Goal: Task Accomplishment & Management: Complete application form

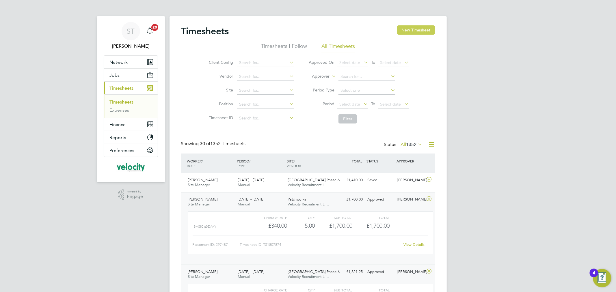
click at [423, 30] on button "New Timesheet" at bounding box center [416, 29] width 38 height 9
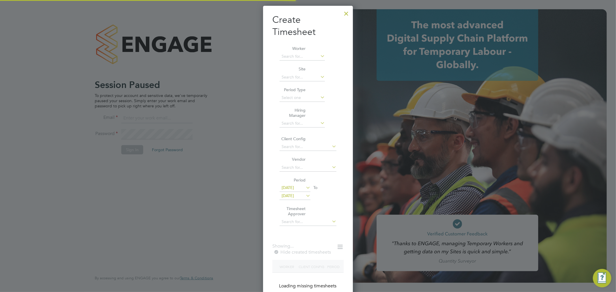
type input "[PERSON_NAME][EMAIL_ADDRESS][DOMAIN_NAME]"
click at [346, 14] on div at bounding box center [346, 12] width 10 height 10
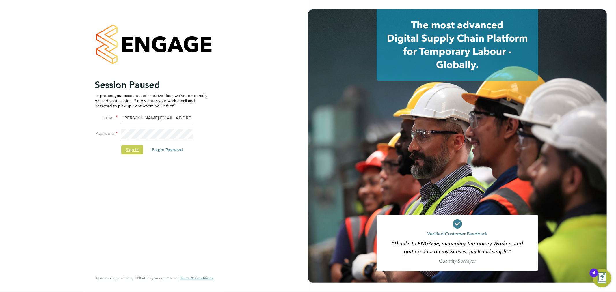
click at [134, 150] on button "Sign In" at bounding box center [132, 149] width 22 height 9
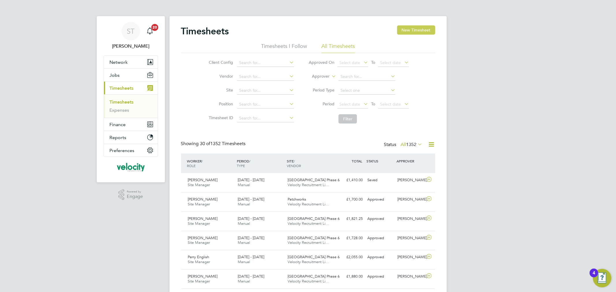
click at [417, 29] on button "New Timesheet" at bounding box center [416, 29] width 38 height 9
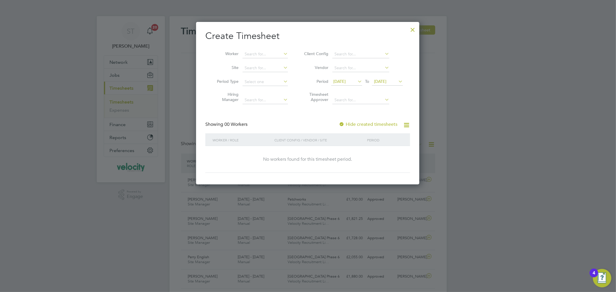
click at [380, 83] on span "[DATE]" at bounding box center [380, 81] width 12 height 5
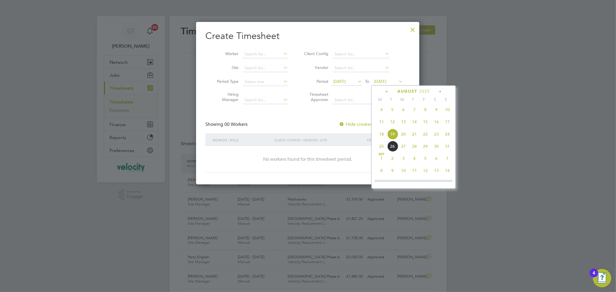
click at [446, 137] on span "24" at bounding box center [447, 134] width 11 height 11
